Goal: Navigation & Orientation: Find specific page/section

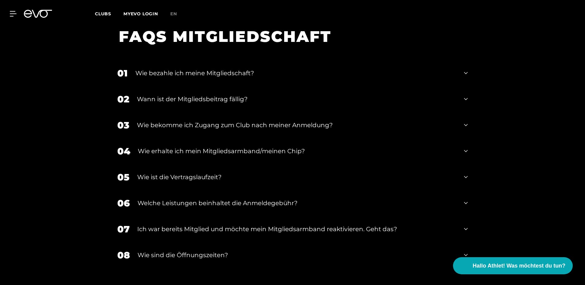
click at [323, 190] on div "06 Welche Leistungen beinhaltet die Anmeldegebühr?" at bounding box center [292, 203] width 362 height 26
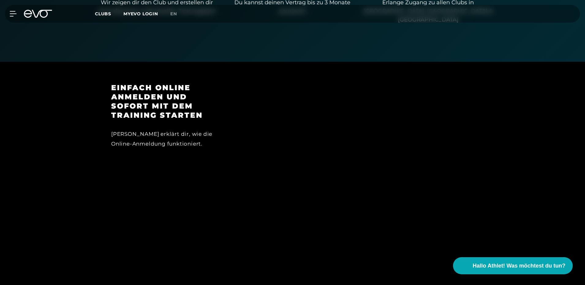
scroll to position [441, 0]
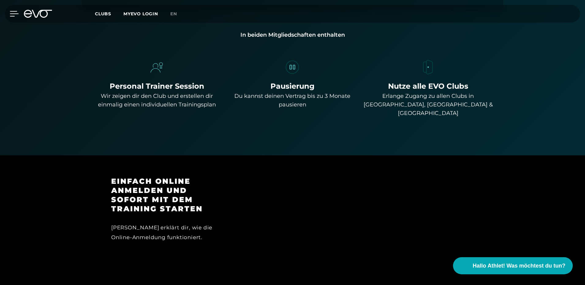
click at [12, 11] on icon at bounding box center [14, 13] width 9 height 5
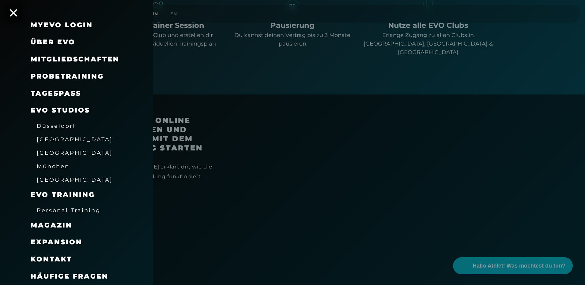
scroll to position [503, 0]
click at [62, 154] on span "[GEOGRAPHIC_DATA]" at bounding box center [75, 153] width 76 height 6
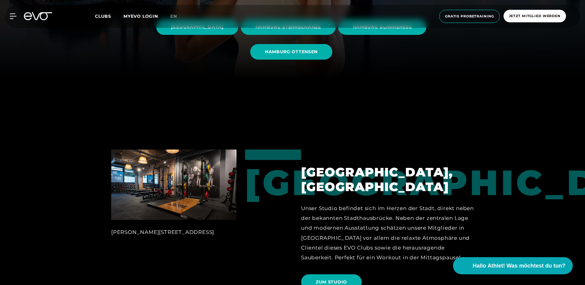
scroll to position [153, 0]
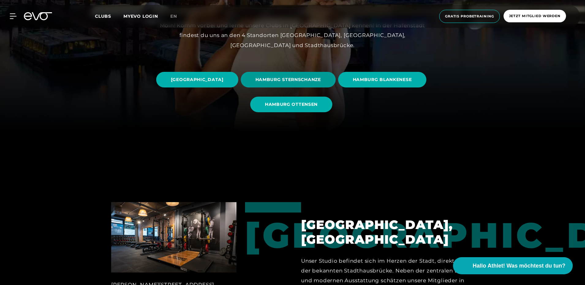
click at [321, 77] on span "HAMBURG STERNSCHANZE" at bounding box center [287, 80] width 65 height 6
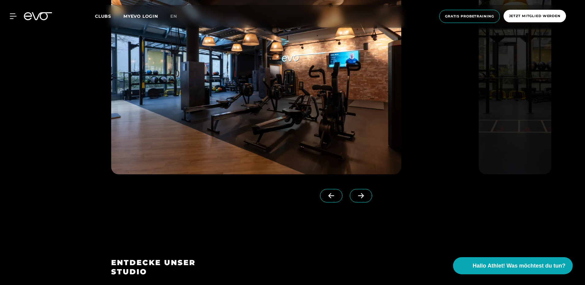
scroll to position [704, 0]
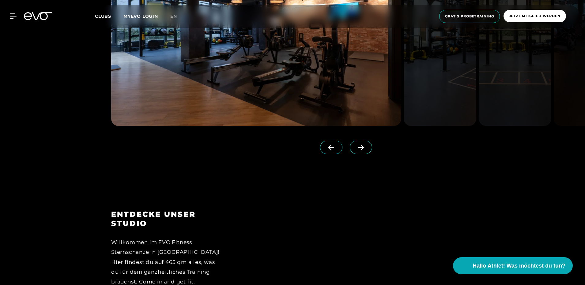
click at [350, 141] on span at bounding box center [361, 147] width 22 height 13
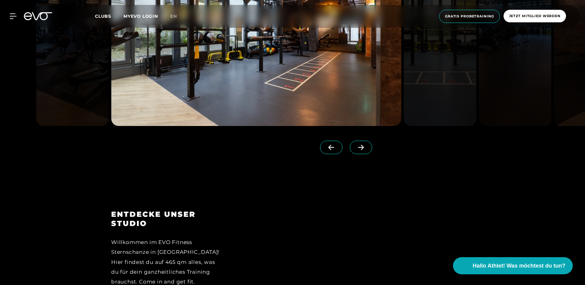
click at [350, 141] on span at bounding box center [361, 147] width 22 height 13
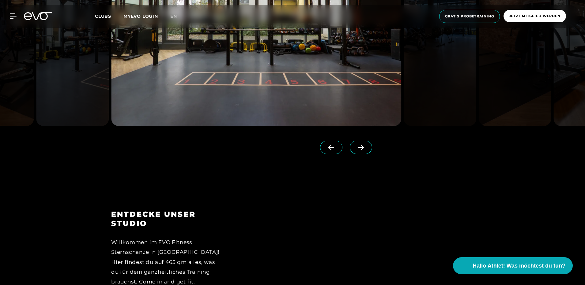
click at [350, 141] on span at bounding box center [361, 147] width 22 height 13
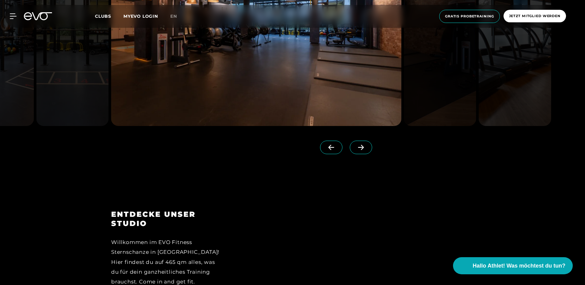
click at [350, 141] on span at bounding box center [361, 147] width 22 height 13
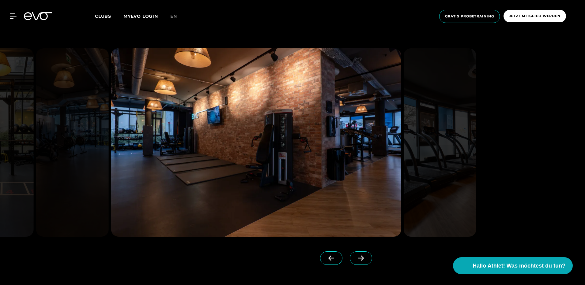
scroll to position [582, 0]
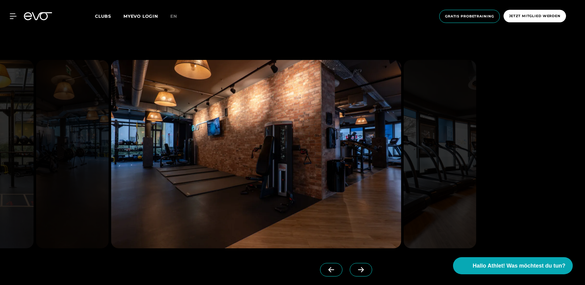
click at [355, 270] on icon at bounding box center [360, 270] width 11 height 6
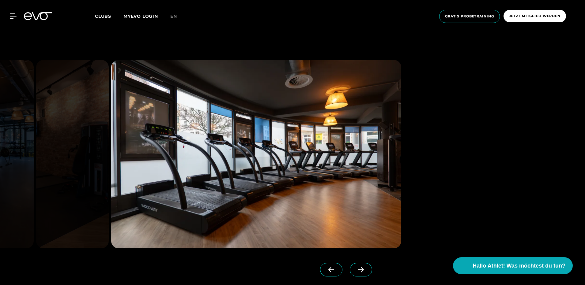
click at [355, 269] on icon at bounding box center [360, 270] width 11 height 6
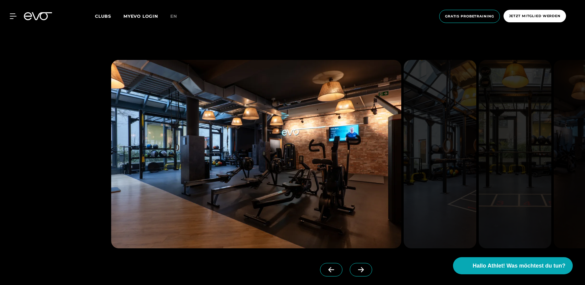
click at [355, 269] on icon at bounding box center [360, 270] width 11 height 6
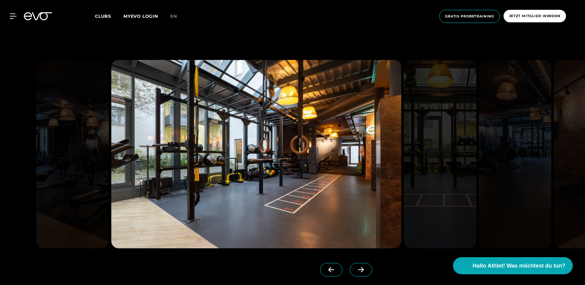
click at [355, 269] on icon at bounding box center [360, 270] width 11 height 6
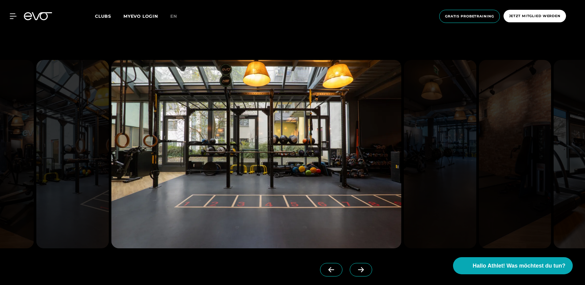
click at [355, 269] on icon at bounding box center [360, 270] width 11 height 6
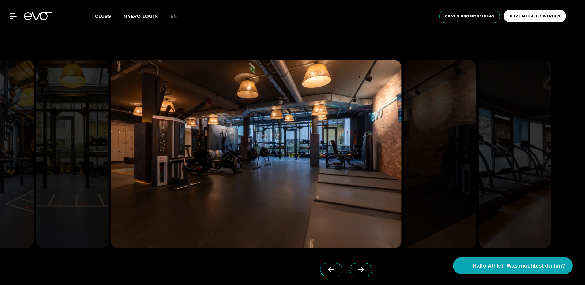
click at [355, 269] on icon at bounding box center [360, 270] width 11 height 6
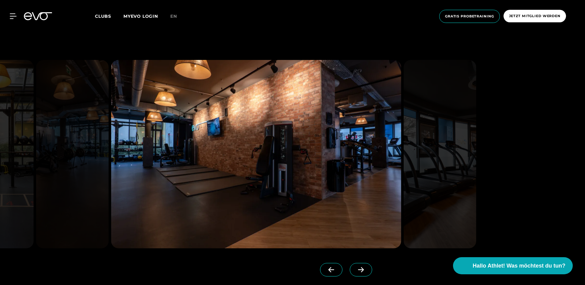
click at [355, 269] on icon at bounding box center [360, 270] width 11 height 6
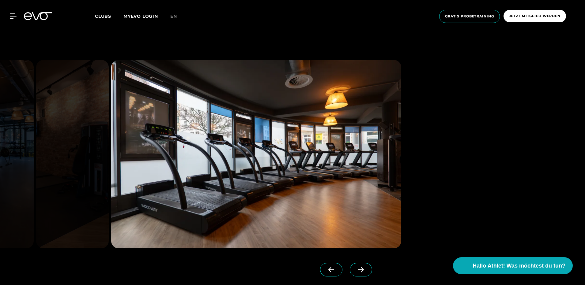
click at [355, 269] on icon at bounding box center [360, 270] width 11 height 6
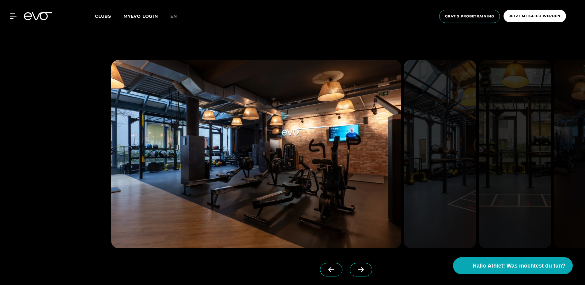
click at [10, 11] on div "MyEVO Login Über EVO Mitgliedschaften Probetraining TAGESPASS EVO Studios [GEOG…" at bounding box center [292, 16] width 582 height 23
click at [13, 16] on icon at bounding box center [14, 16] width 9 height 6
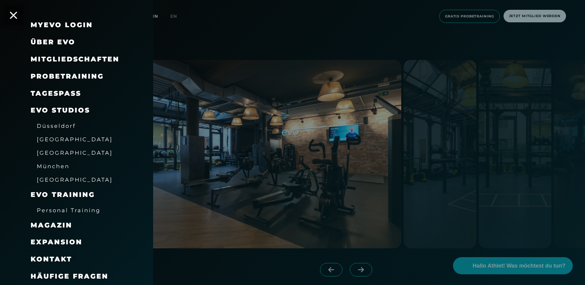
click at [67, 151] on span "[GEOGRAPHIC_DATA]" at bounding box center [75, 153] width 76 height 6
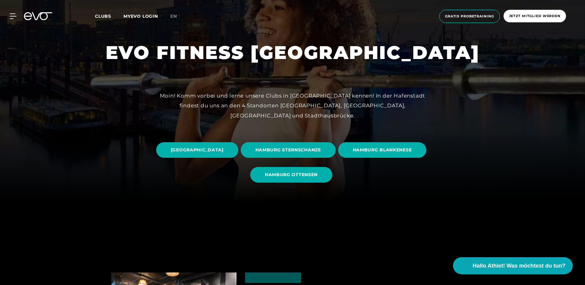
scroll to position [122, 0]
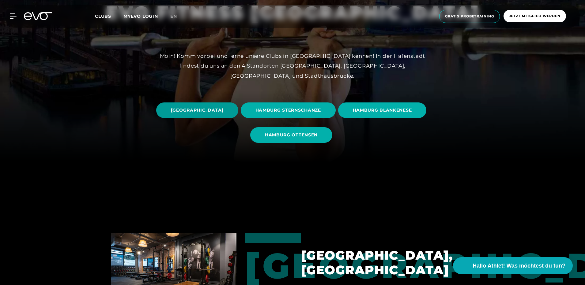
click at [223, 113] on span "[GEOGRAPHIC_DATA]" at bounding box center [197, 110] width 53 height 6
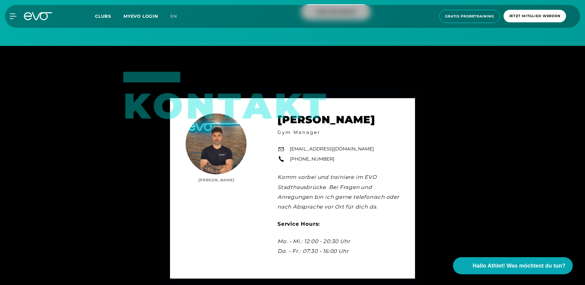
scroll to position [1867, 0]
